Goal: Information Seeking & Learning: Find specific fact

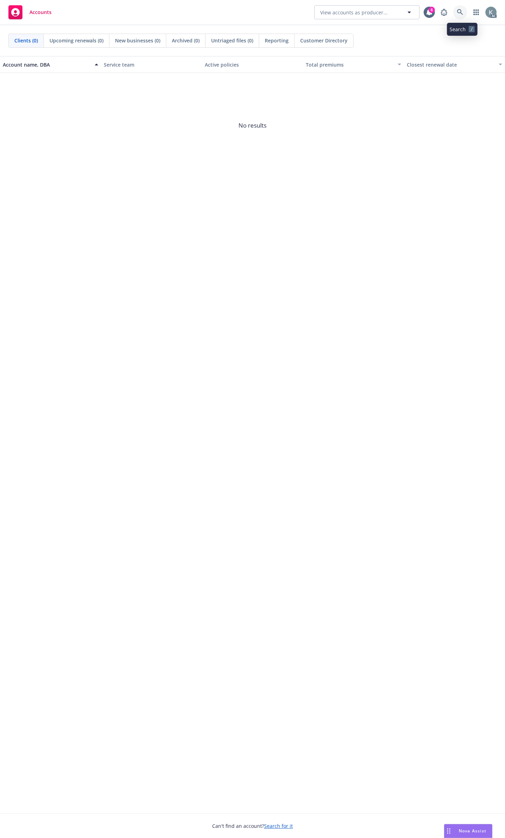
click at [461, 17] on link at bounding box center [460, 12] width 14 height 14
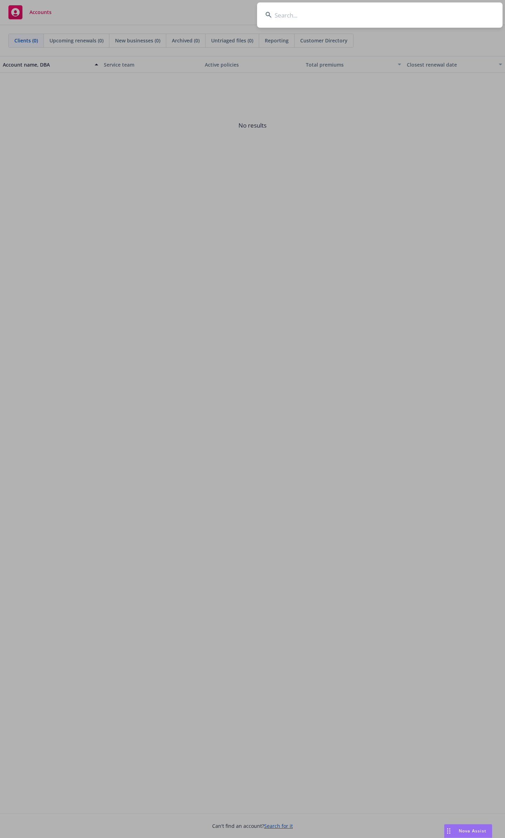
click at [444, 19] on input at bounding box center [379, 14] width 245 height 25
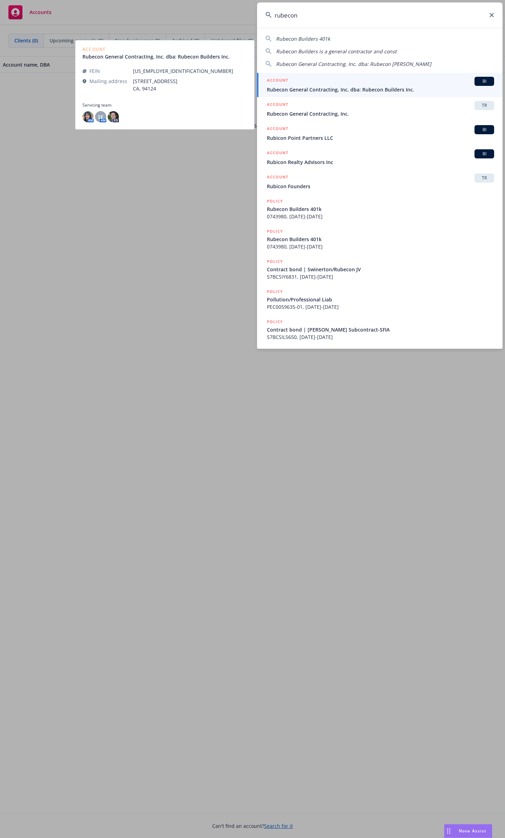
type input "rubecon"
click at [334, 89] on span "Rubecon General Contracting, Inc. dba: Rubecon Builders Inc." at bounding box center [380, 89] width 227 height 7
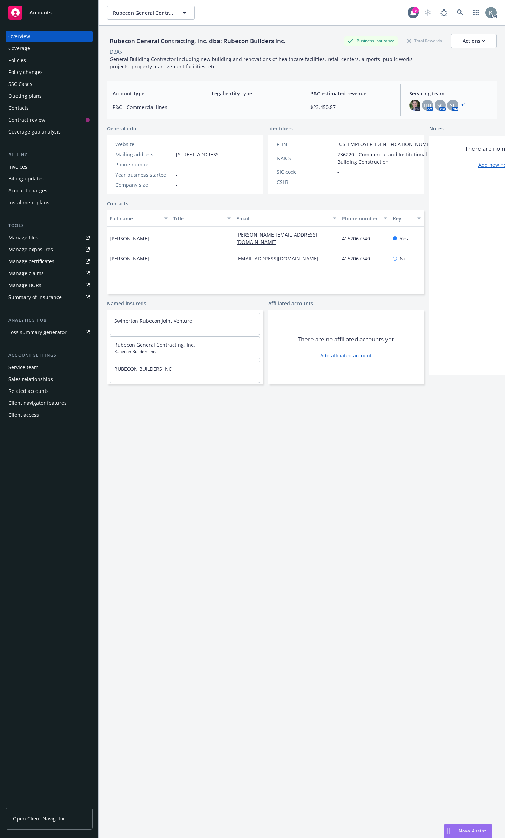
click at [55, 61] on div "Policies" at bounding box center [48, 60] width 81 height 11
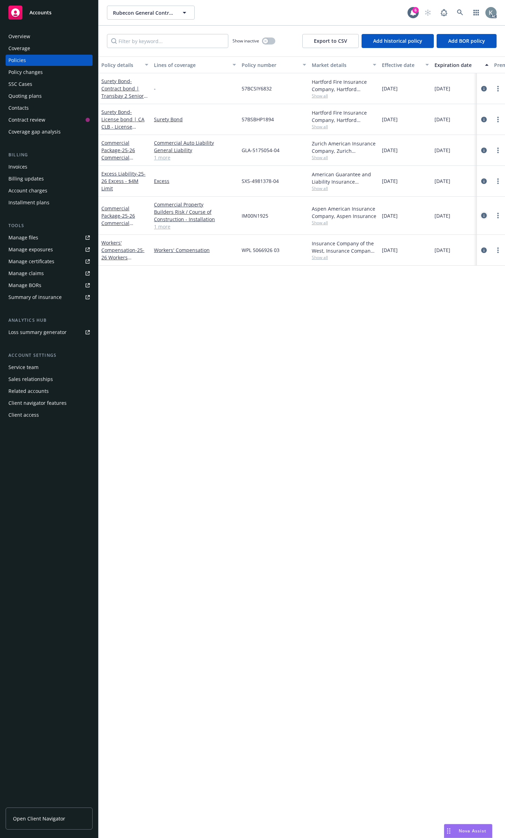
click at [485, 213] on icon "circleInformation" at bounding box center [484, 216] width 6 height 6
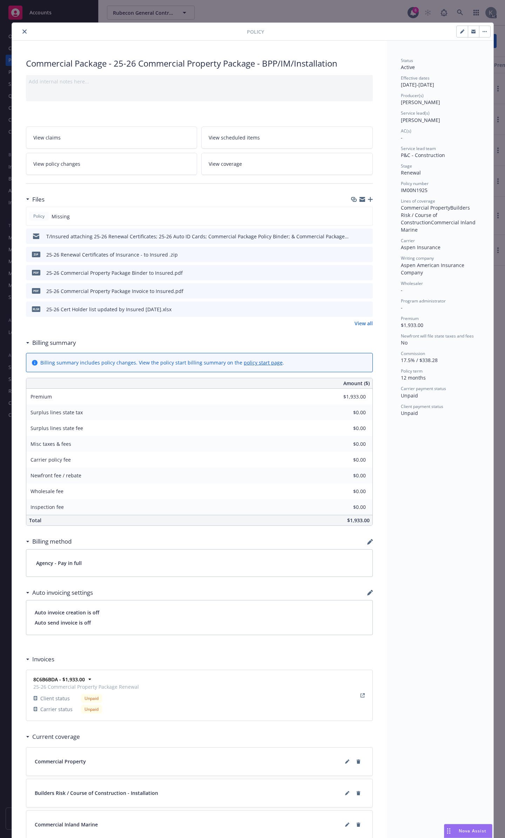
click at [22, 32] on icon "close" at bounding box center [24, 31] width 4 height 4
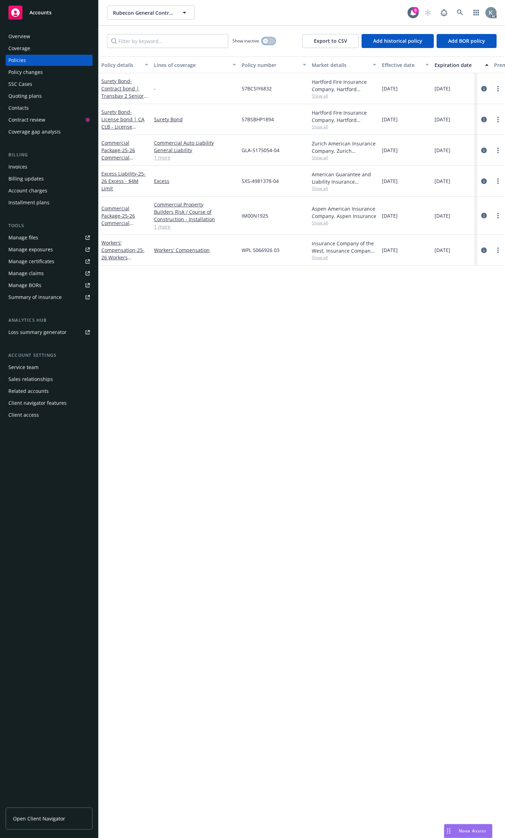
click at [271, 39] on button "button" at bounding box center [268, 41] width 13 height 7
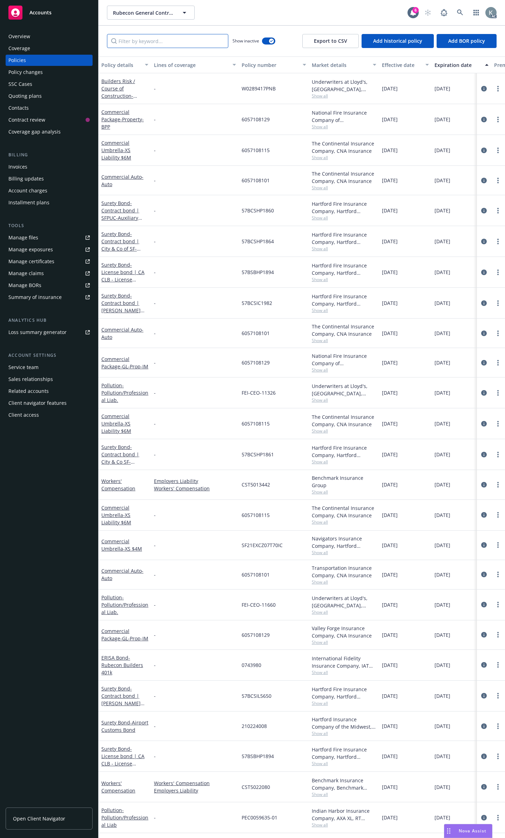
click at [208, 39] on input "Filter by keyword..." at bounding box center [167, 41] width 121 height 14
type input "g"
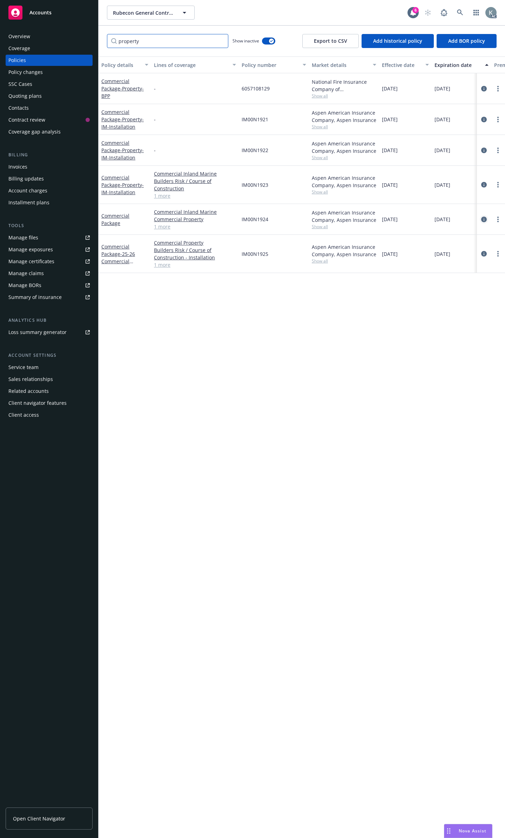
type input "property"
click at [485, 217] on icon "circleInformation" at bounding box center [484, 220] width 6 height 6
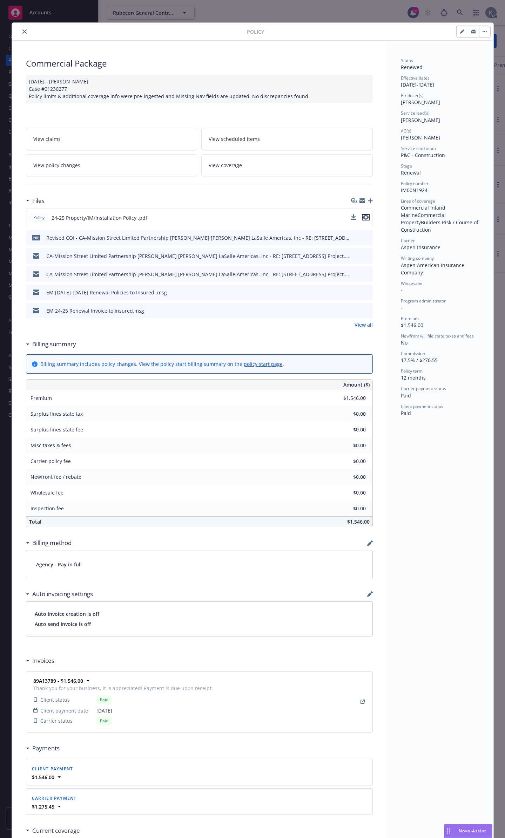
click at [363, 215] on icon "preview file" at bounding box center [365, 217] width 6 height 5
click at [366, 214] on button "preview file" at bounding box center [366, 217] width 8 height 6
click at [20, 28] on button "close" at bounding box center [24, 31] width 8 height 8
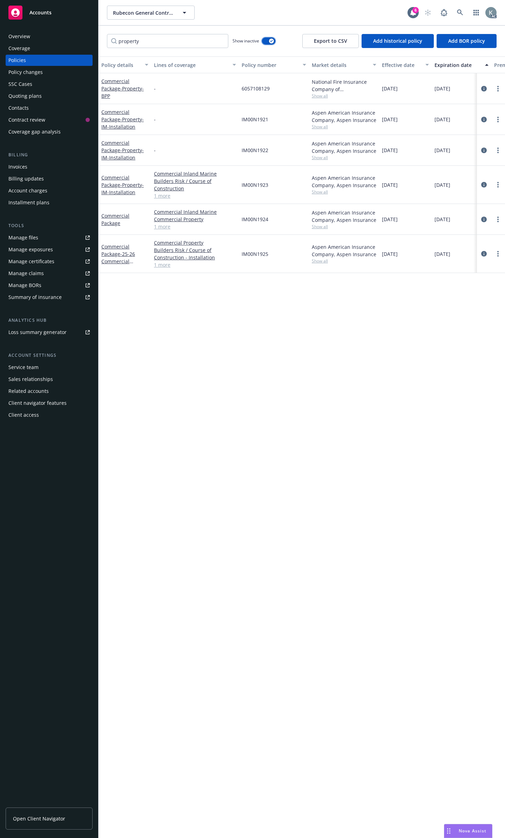
click at [266, 38] on button "button" at bounding box center [268, 41] width 13 height 7
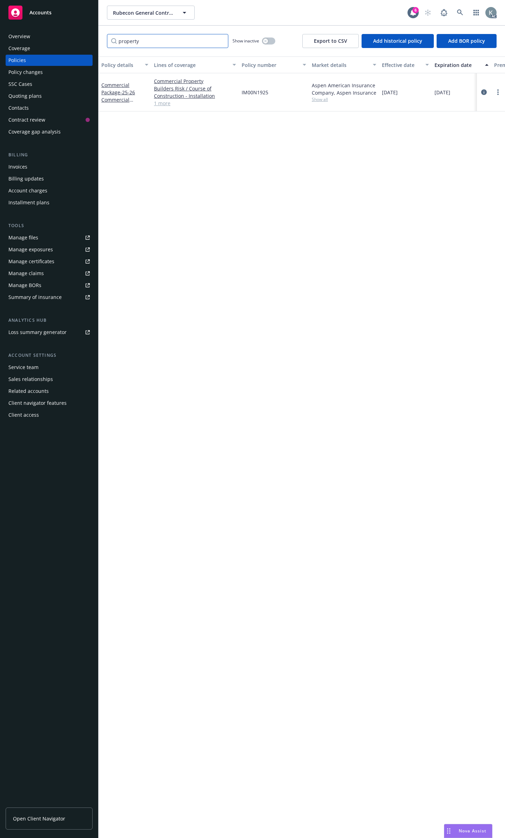
click at [211, 42] on input "property" at bounding box center [167, 41] width 121 height 14
click at [220, 39] on input "property" at bounding box center [167, 41] width 121 height 14
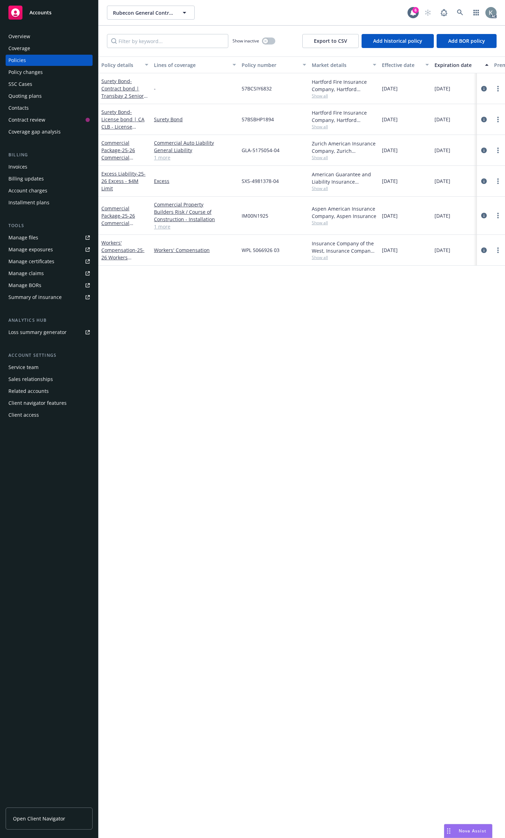
click at [488, 146] on div at bounding box center [491, 150] width 22 height 8
click at [483, 148] on icon "circleInformation" at bounding box center [484, 151] width 6 height 6
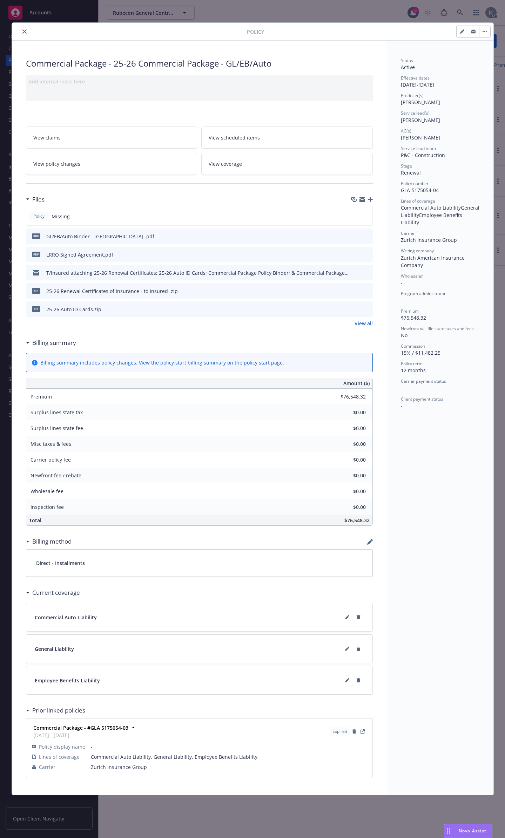
click at [20, 29] on button "close" at bounding box center [24, 31] width 8 height 8
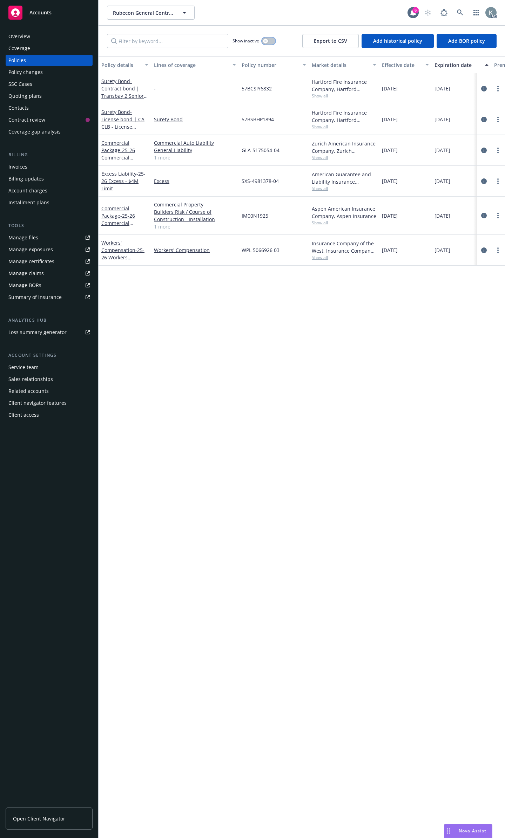
click at [271, 38] on button "button" at bounding box center [268, 41] width 13 height 7
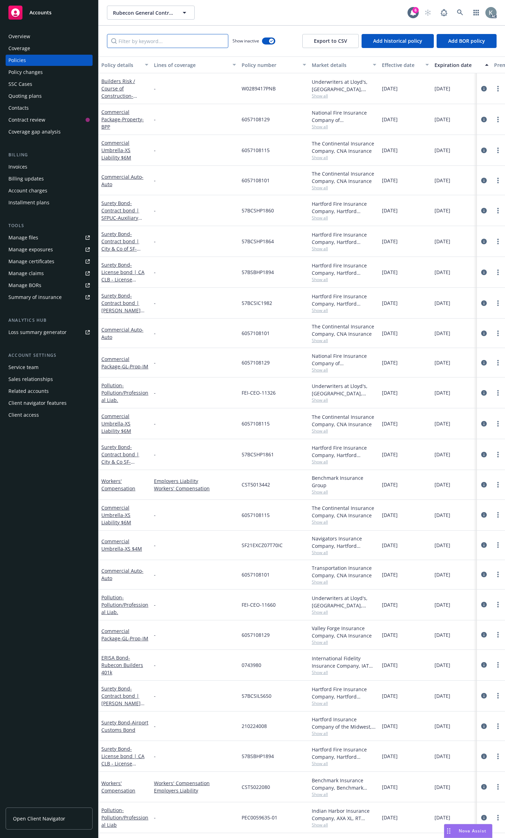
click at [203, 35] on input "Filter by keyword..." at bounding box center [167, 41] width 121 height 14
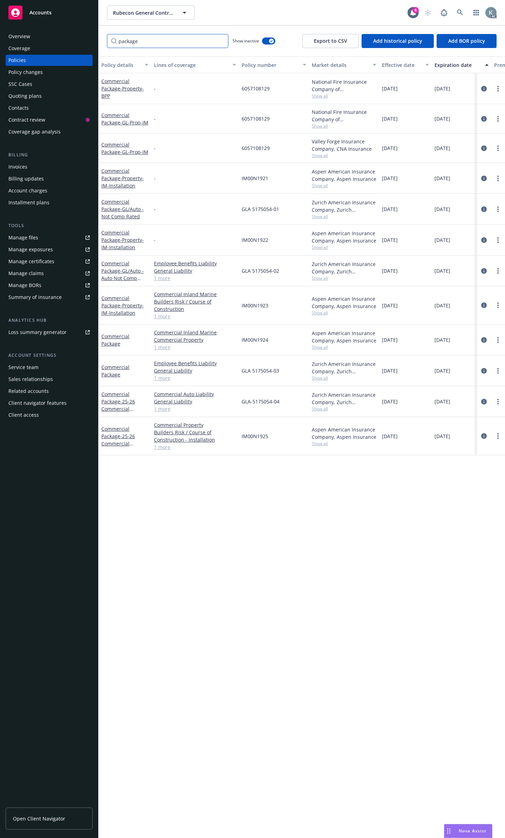
type input "package"
click at [484, 399] on icon "circleInformation" at bounding box center [484, 402] width 6 height 6
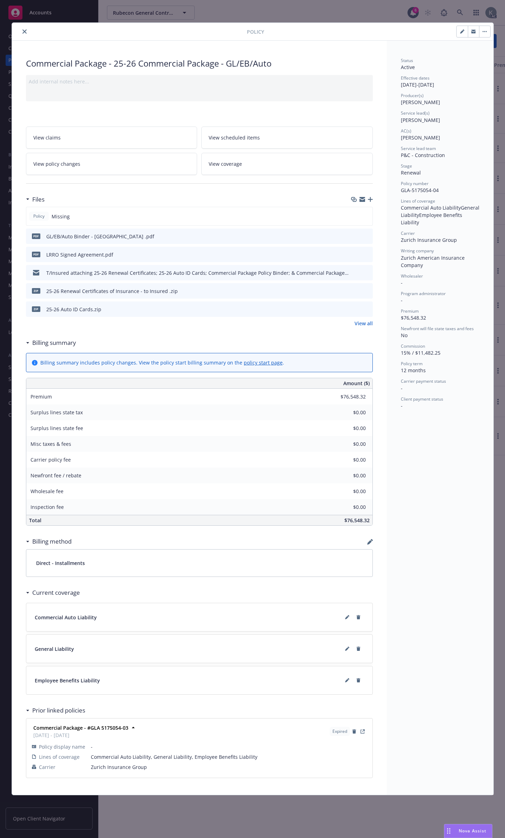
click at [25, 28] on button "close" at bounding box center [24, 31] width 8 height 8
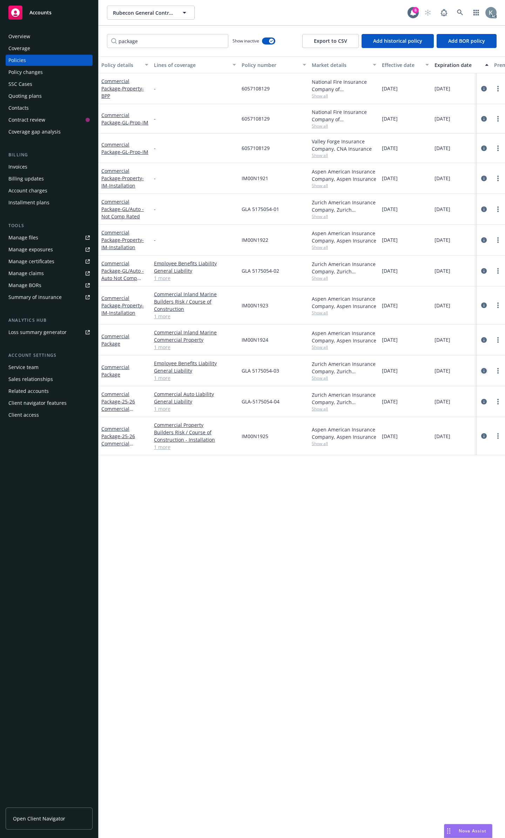
click at [483, 368] on icon "circleInformation" at bounding box center [484, 371] width 6 height 6
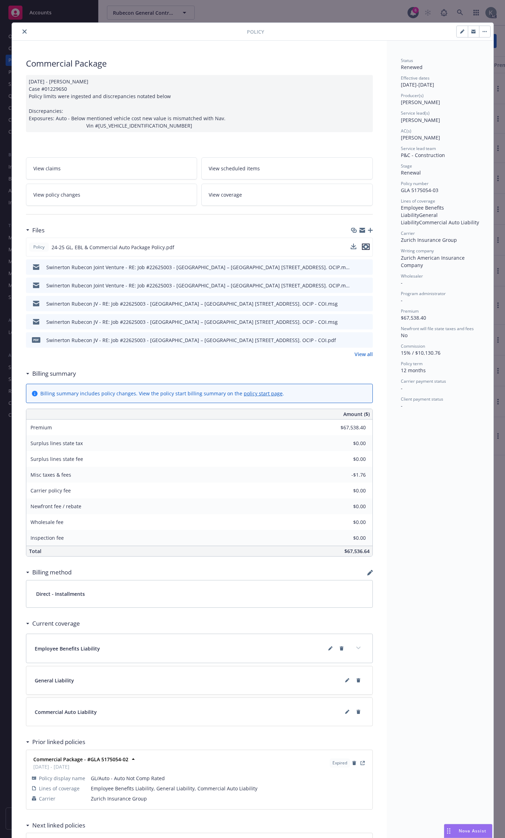
click at [364, 244] on icon "preview file" at bounding box center [365, 246] width 6 height 5
click at [22, 30] on icon "close" at bounding box center [24, 31] width 4 height 4
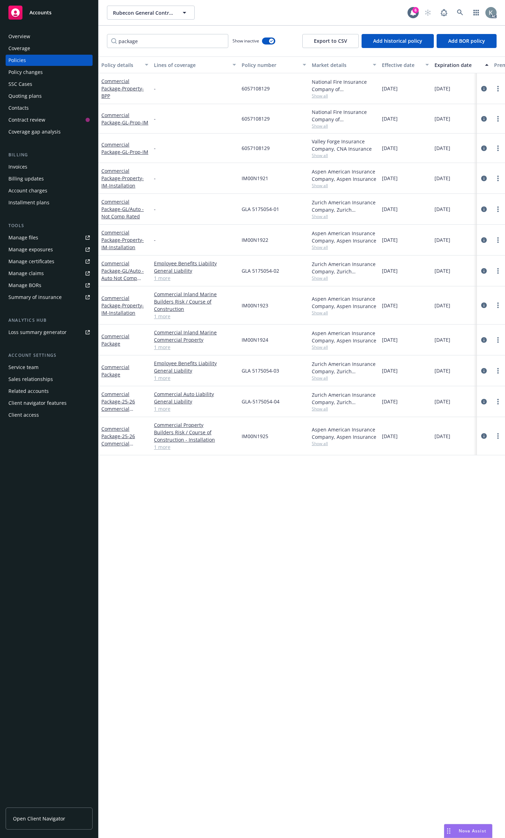
click at [165, 274] on link "1 more" at bounding box center [195, 277] width 82 height 7
click at [264, 39] on button "button" at bounding box center [268, 41] width 13 height 7
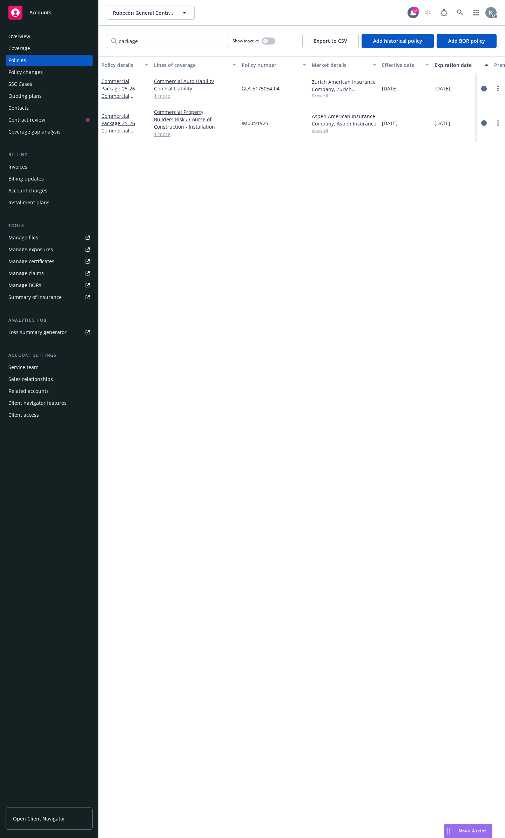
click at [46, 51] on div "Coverage" at bounding box center [48, 48] width 81 height 11
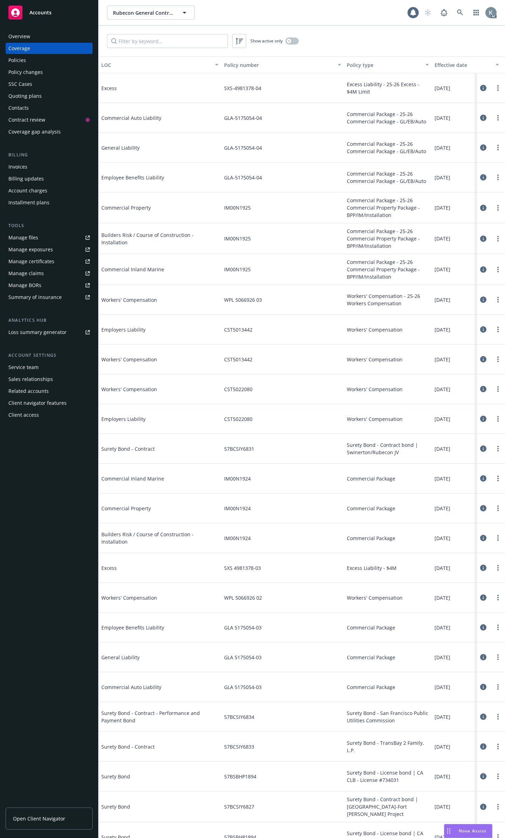
click at [46, 56] on div "Policies" at bounding box center [48, 60] width 81 height 11
